Goal: Find specific page/section: Find specific page/section

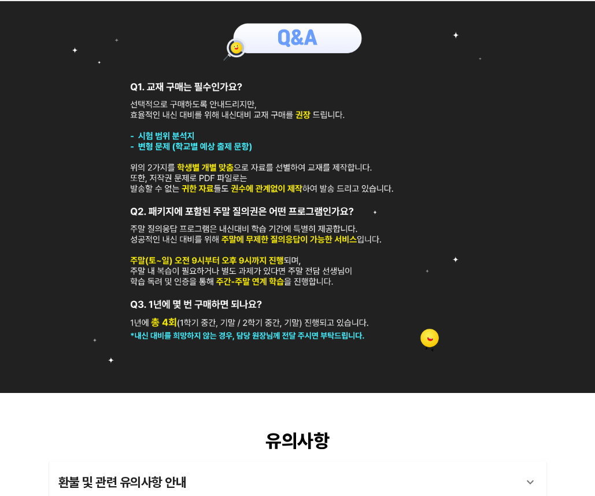
scroll to position [574, 0]
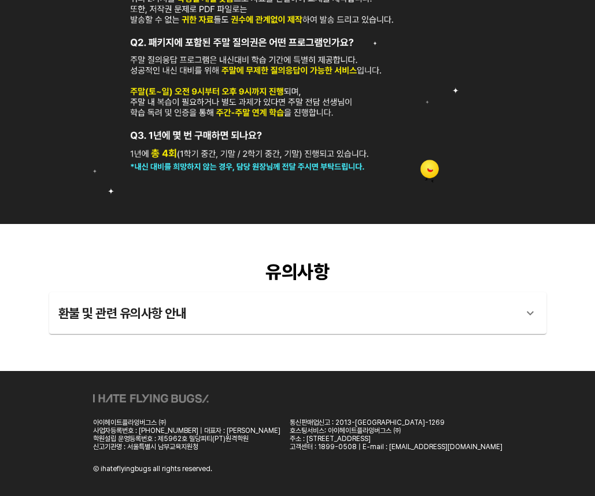
click at [396, 317] on div "환불 및 관련 유의사항 안내" at bounding box center [287, 313] width 458 height 28
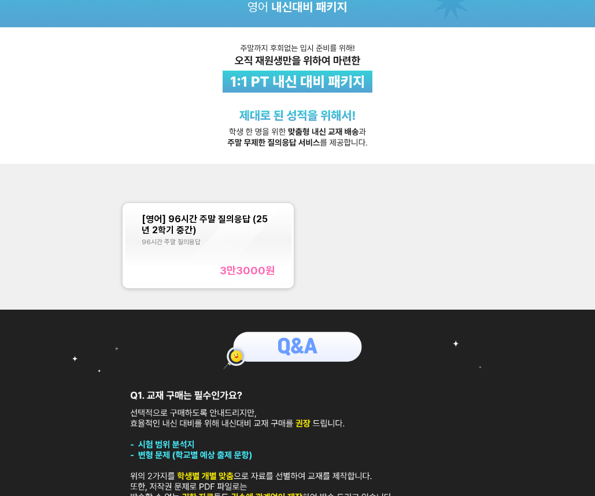
scroll to position [0, 0]
